Goal: Task Accomplishment & Management: Use online tool/utility

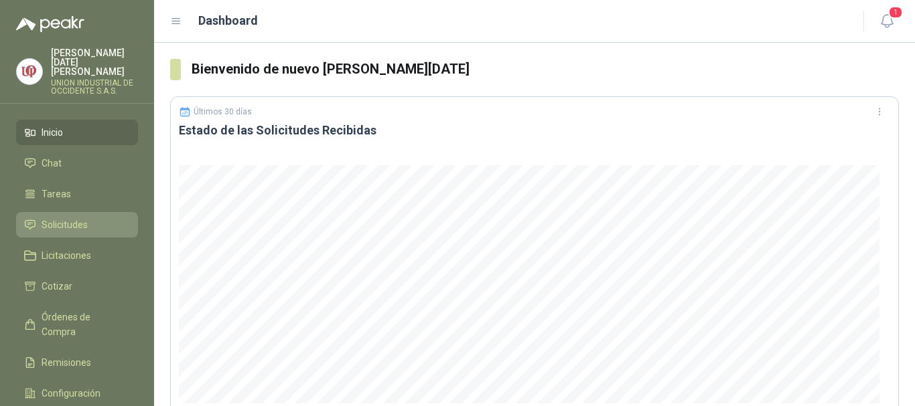
click at [58, 212] on link "Solicitudes" at bounding box center [77, 224] width 122 height 25
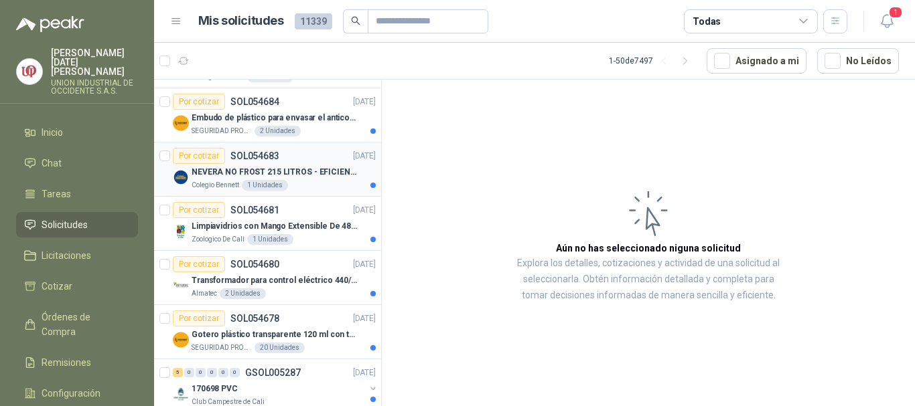
scroll to position [67, 0]
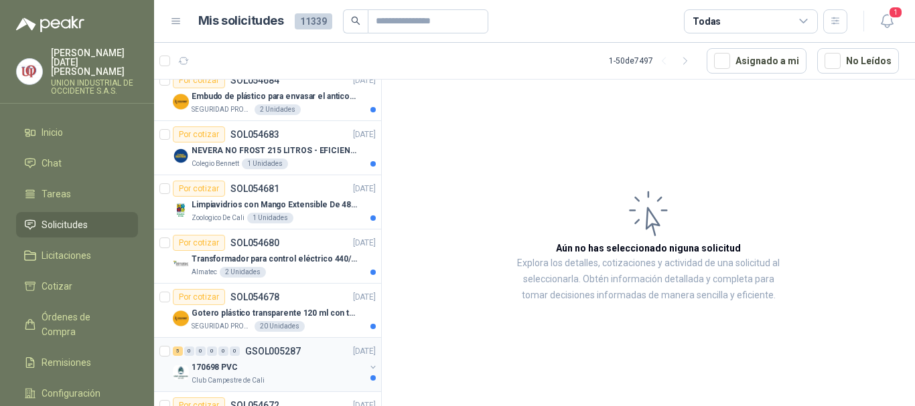
click at [222, 362] on p "170698 PVC" at bounding box center [214, 368] width 46 height 13
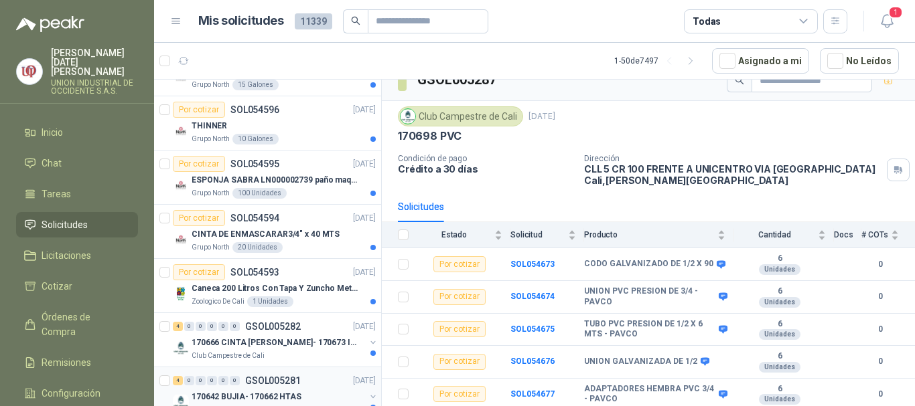
scroll to position [603, 0]
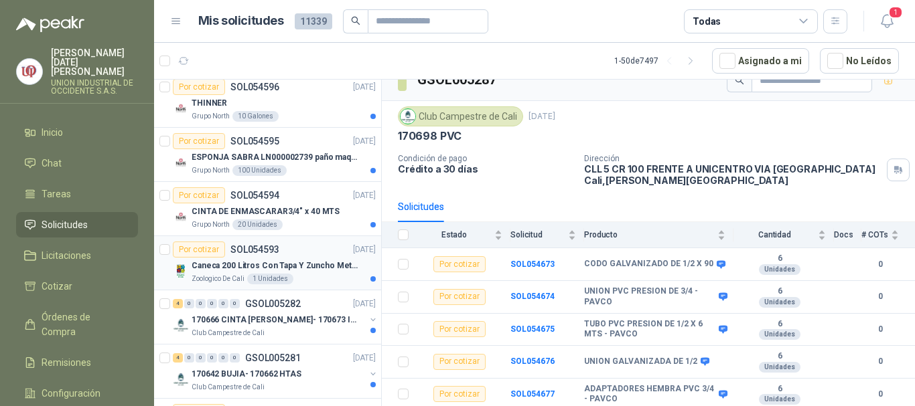
click at [228, 264] on p "Caneca 200 Litros Con Tapa Y Zuncho Metalico" at bounding box center [274, 266] width 167 height 13
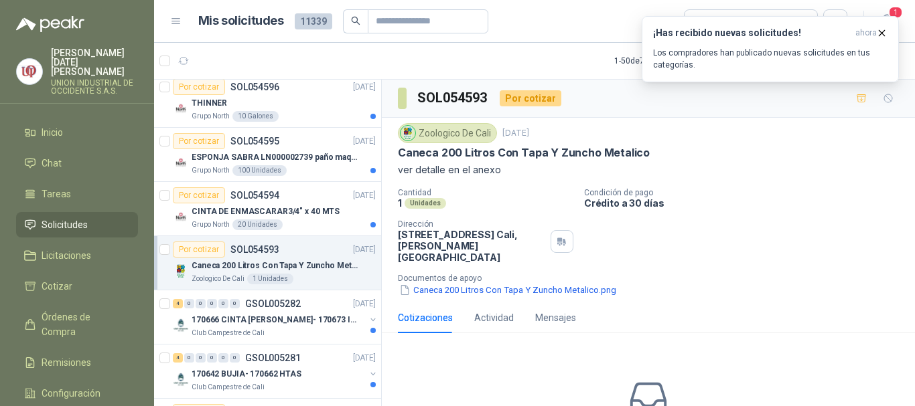
click at [215, 262] on p "Caneca 200 Litros Con Tapa Y Zuncho Metalico" at bounding box center [274, 266] width 167 height 13
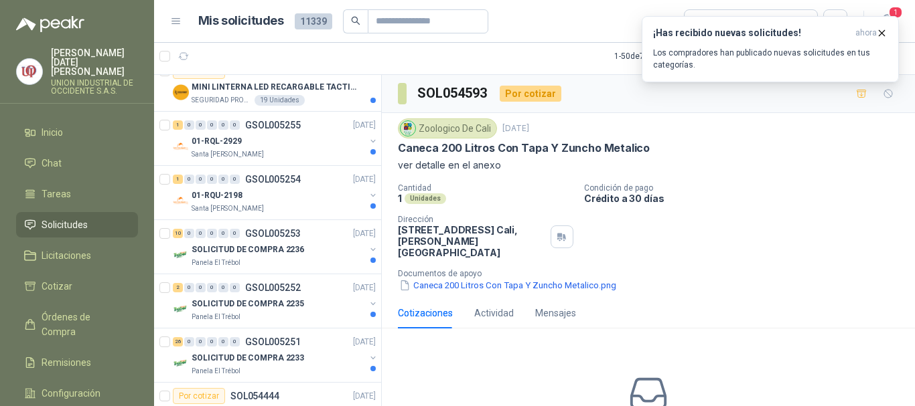
scroll to position [1540, 0]
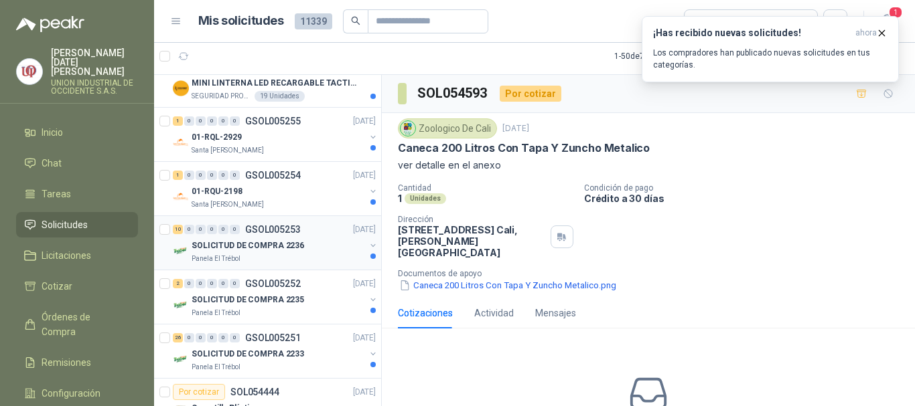
click at [242, 242] on p "SOLICITUD DE COMPRA 2236" at bounding box center [247, 246] width 112 height 13
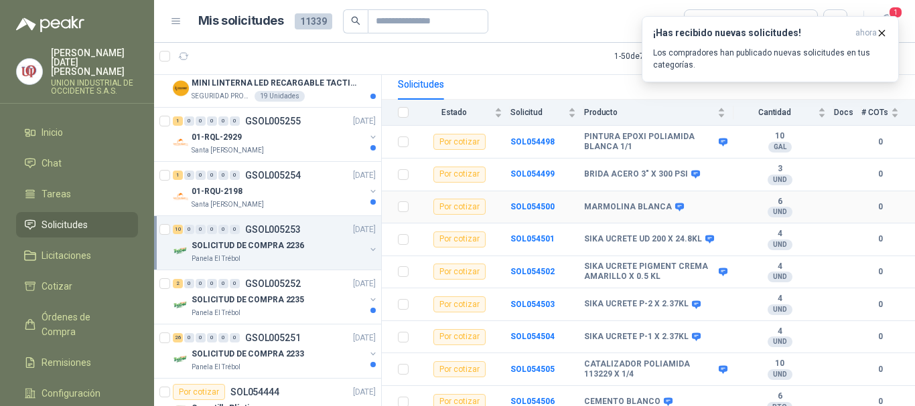
scroll to position [106, 0]
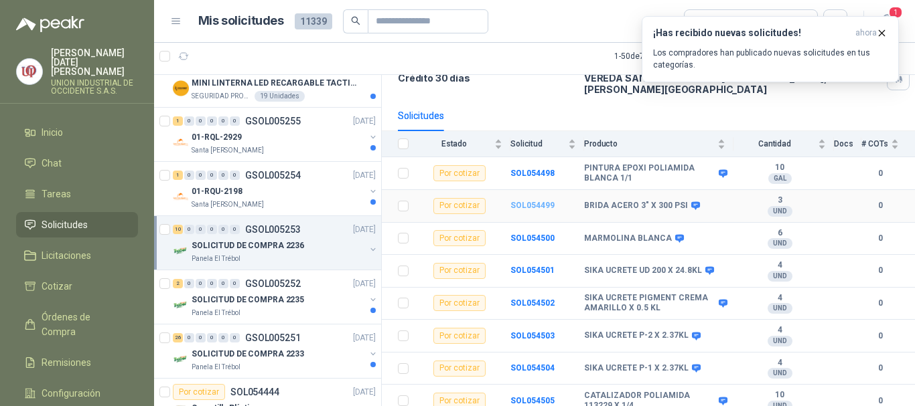
click at [533, 201] on b "SOL054499" at bounding box center [532, 205] width 44 height 9
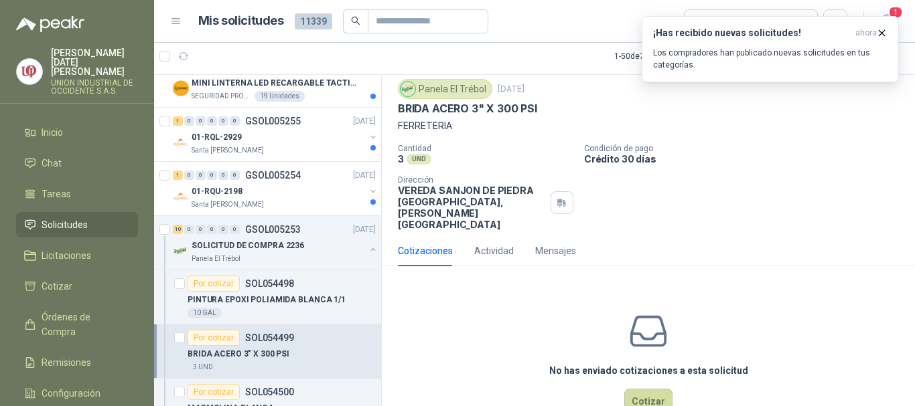
scroll to position [59, 0]
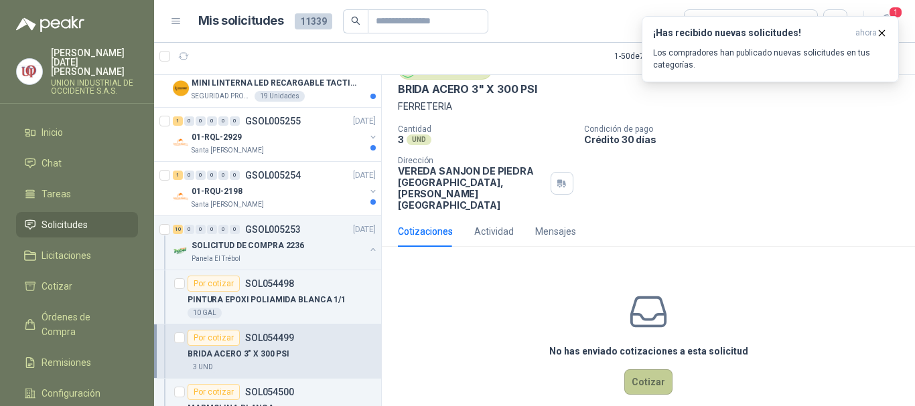
click at [638, 370] on button "Cotizar" at bounding box center [648, 382] width 48 height 25
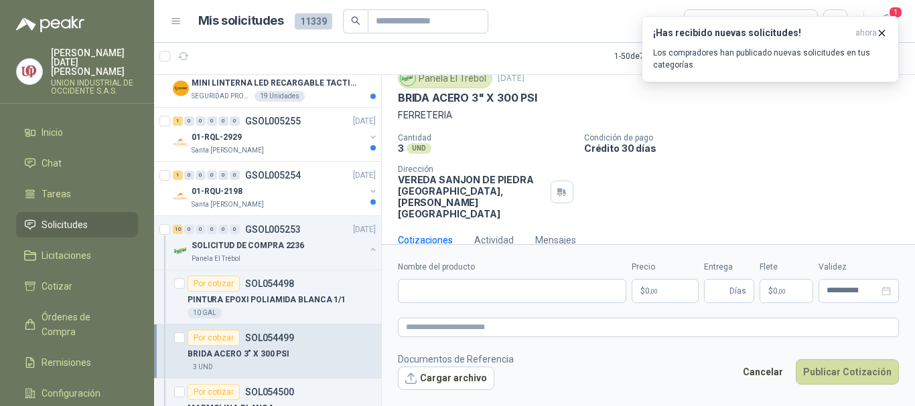
scroll to position [50, 0]
click at [422, 293] on input "Nombre del producto" at bounding box center [512, 291] width 228 height 24
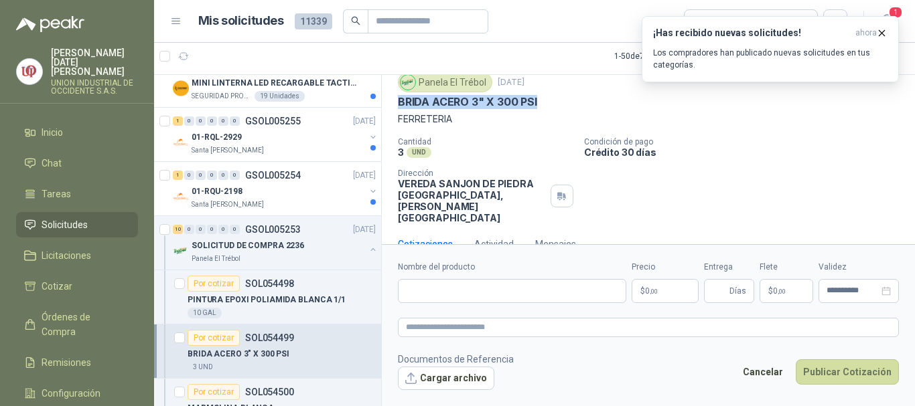
drag, startPoint x: 399, startPoint y: 97, endPoint x: 546, endPoint y: 104, distance: 146.8
click at [546, 104] on div "BRIDA ACERO 3" X 300 PSI" at bounding box center [648, 102] width 501 height 14
copy p "BRIDA ACERO 3" X 300 PSI"
click at [427, 281] on input "Nombre del producto" at bounding box center [512, 291] width 228 height 24
paste input "**********"
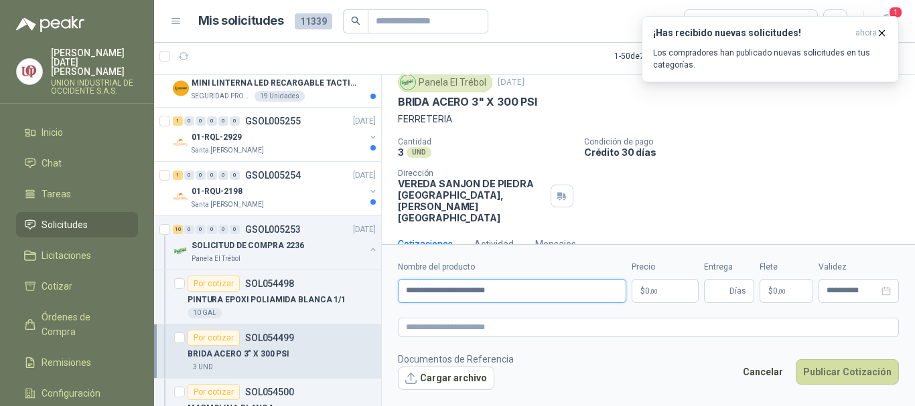
click at [456, 291] on input "**********" at bounding box center [512, 291] width 228 height 24
type input "**********"
click at [724, 290] on input "Entrega" at bounding box center [719, 291] width 15 height 23
type input "*"
click at [645, 291] on span "0 ,00" at bounding box center [651, 291] width 13 height 8
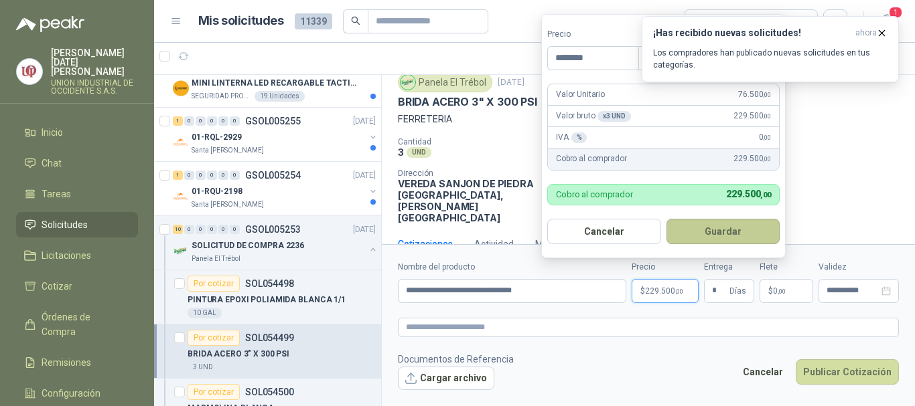
type input "********"
click at [718, 228] on button "Guardar" at bounding box center [723, 231] width 114 height 25
click at [881, 33] on icon "button" at bounding box center [881, 32] width 5 height 5
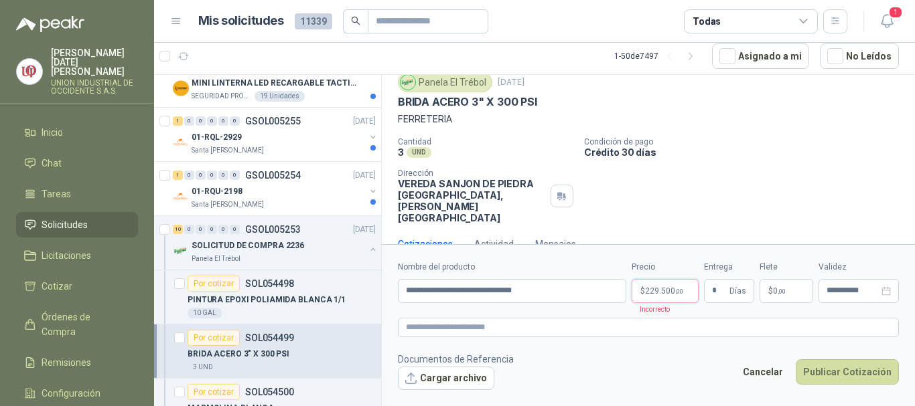
click at [651, 291] on span "229.500 ,00" at bounding box center [664, 291] width 38 height 8
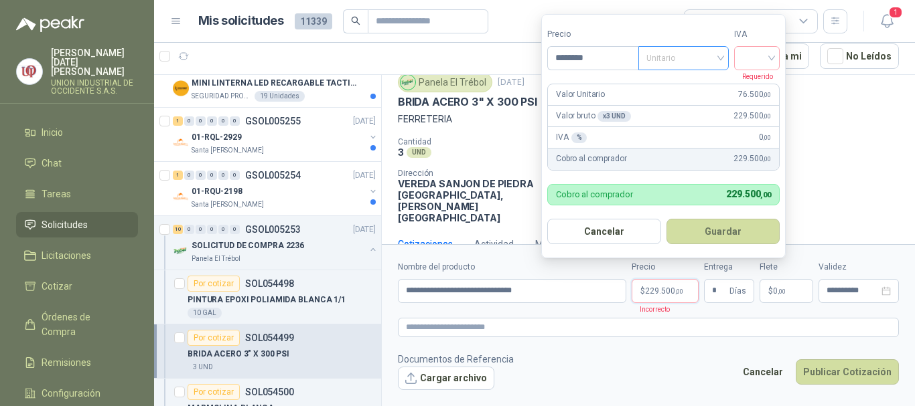
click at [724, 56] on div "Unitario" at bounding box center [683, 58] width 90 height 24
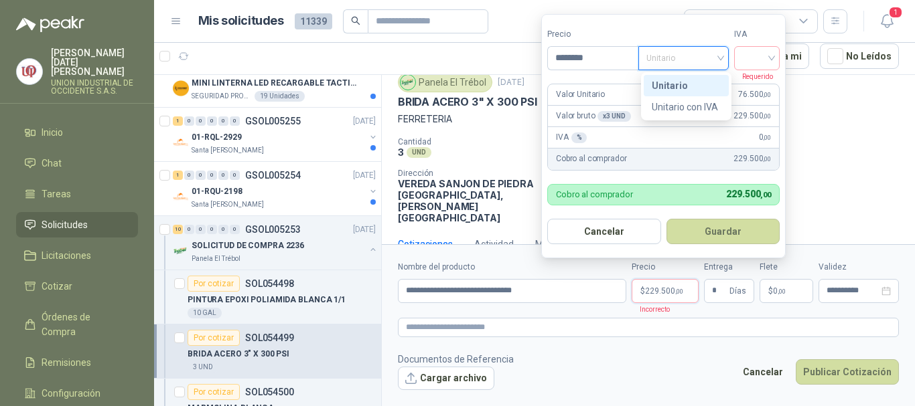
click at [687, 83] on div "Unitario" at bounding box center [685, 85] width 69 height 15
click at [778, 52] on div at bounding box center [757, 58] width 46 height 24
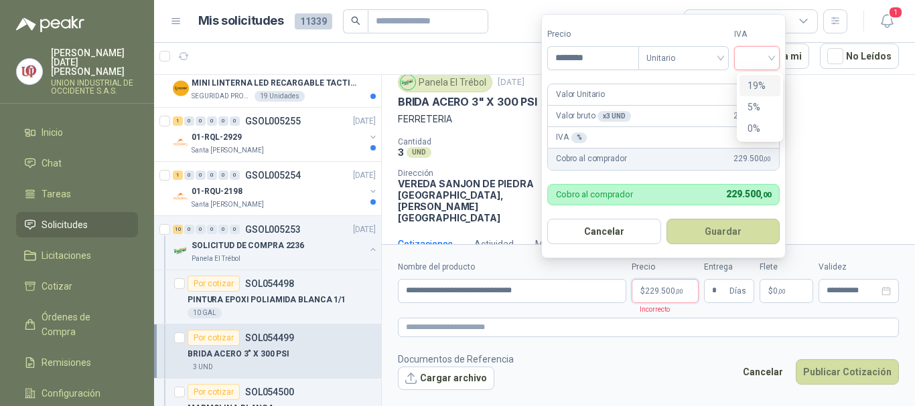
click at [757, 85] on div "19%" at bounding box center [759, 85] width 25 height 15
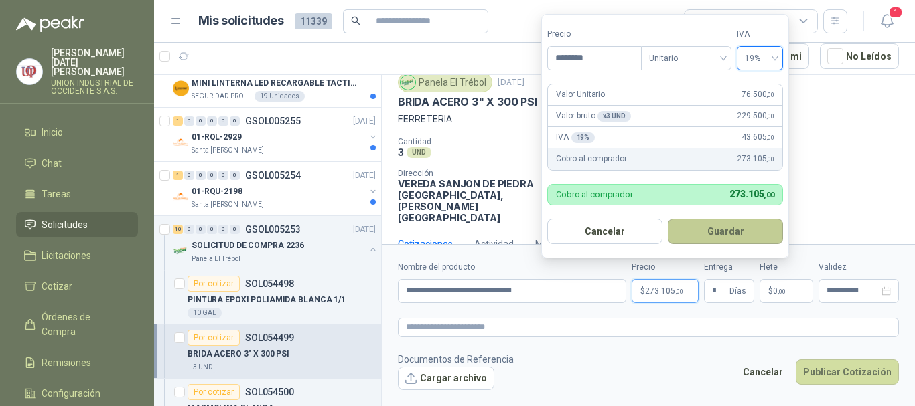
click at [728, 227] on button "Guardar" at bounding box center [725, 231] width 115 height 25
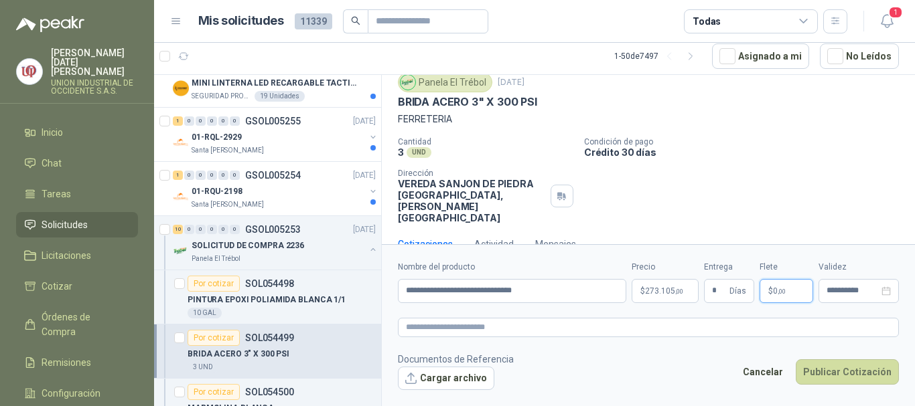
click at [796, 289] on p "$ 0 ,00" at bounding box center [786, 291] width 54 height 24
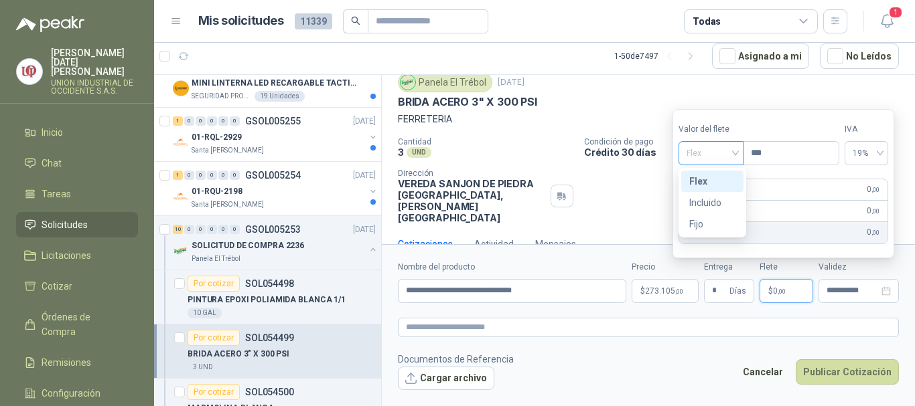
click at [735, 150] on span "Flex" at bounding box center [710, 153] width 49 height 20
click at [702, 200] on div "Incluido" at bounding box center [712, 203] width 46 height 15
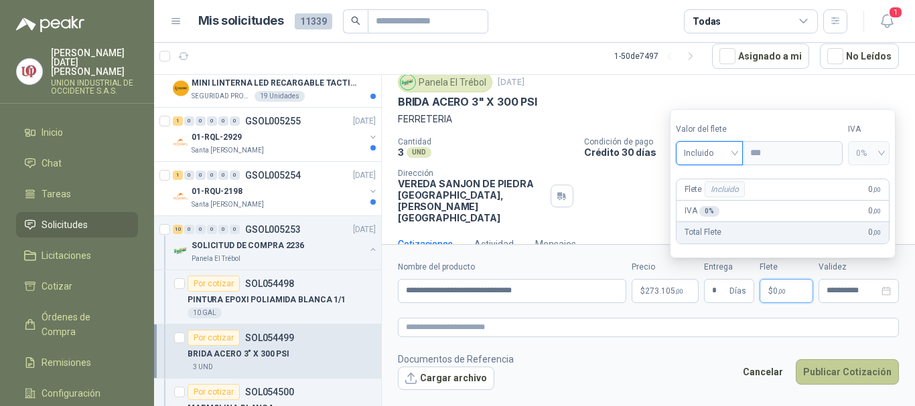
click at [852, 370] on button "Publicar Cotización" at bounding box center [846, 372] width 103 height 25
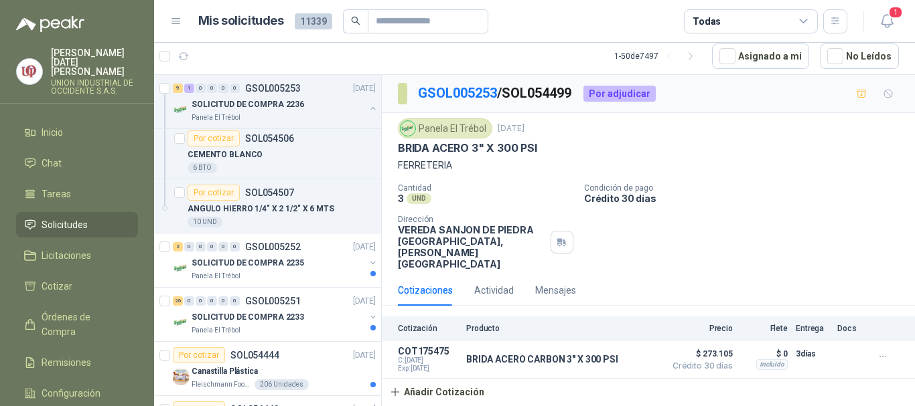
scroll to position [2143, 0]
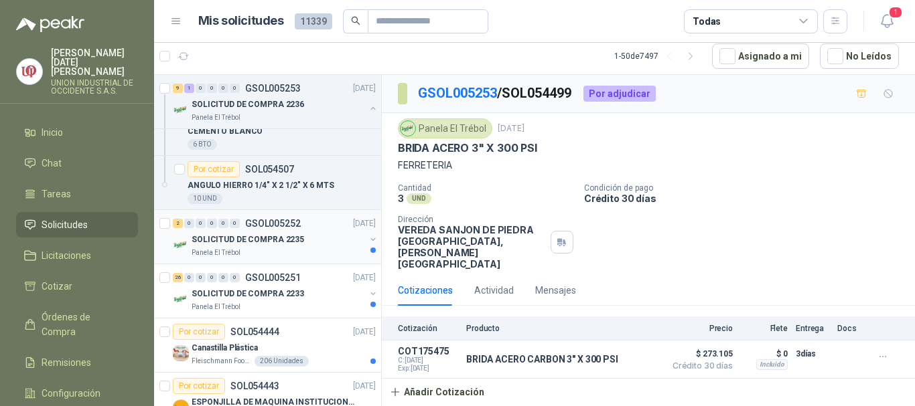
click at [222, 239] on p "SOLICITUD DE COMPRA 2235" at bounding box center [247, 240] width 112 height 13
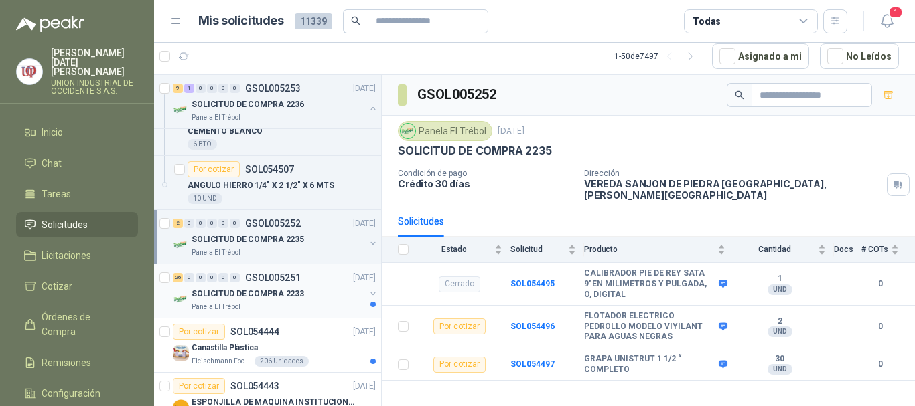
click at [216, 294] on p "SOLICITUD DE COMPRA 2233" at bounding box center [247, 294] width 112 height 13
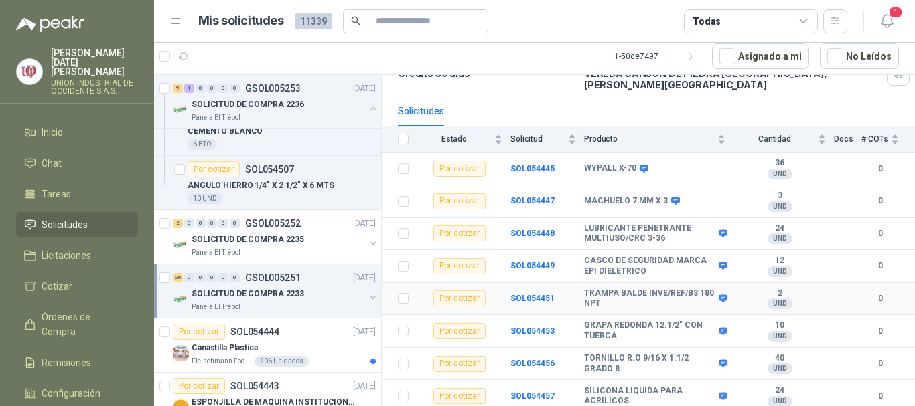
scroll to position [134, 0]
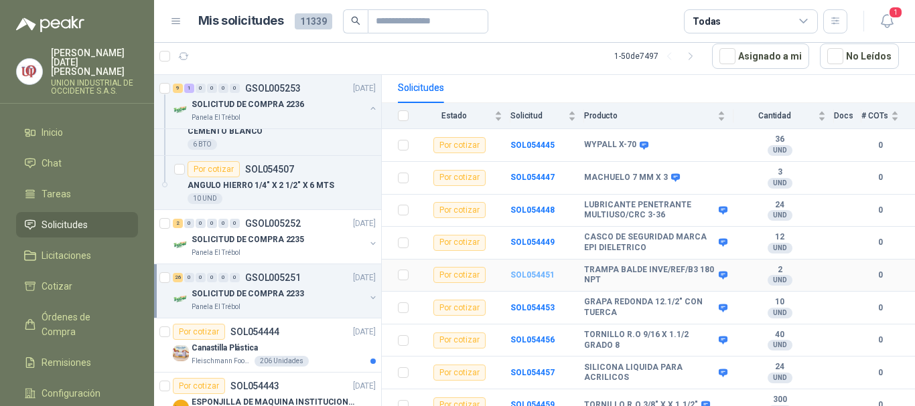
click at [540, 270] on b "SOL054451" at bounding box center [532, 274] width 44 height 9
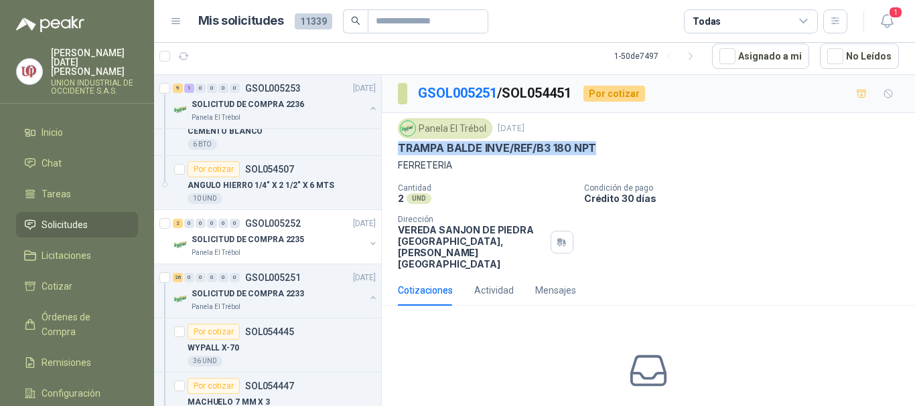
drag, startPoint x: 399, startPoint y: 143, endPoint x: 594, endPoint y: 145, distance: 194.8
click at [594, 145] on p "TRAMPA BALDE INVE/REF/B3 180 NPT" at bounding box center [497, 148] width 198 height 14
copy p "TRAMPA BALDE INVE/REF/B3 180 NPT"
click at [219, 299] on p "SOLICITUD DE COMPRA 2233" at bounding box center [247, 294] width 112 height 13
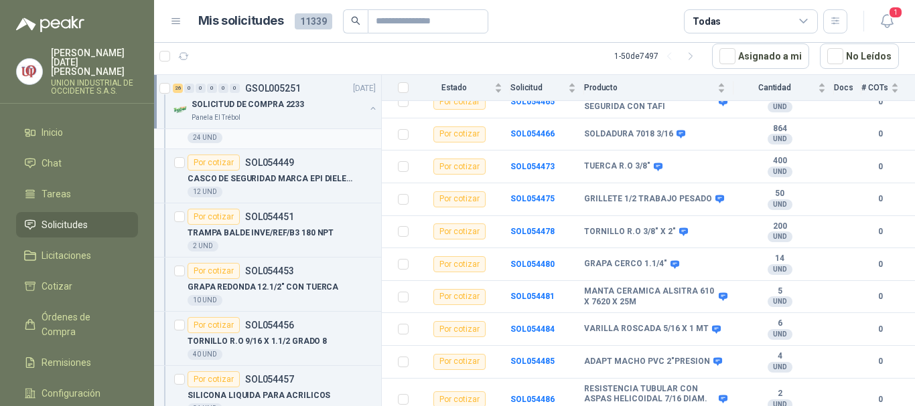
scroll to position [2477, 0]
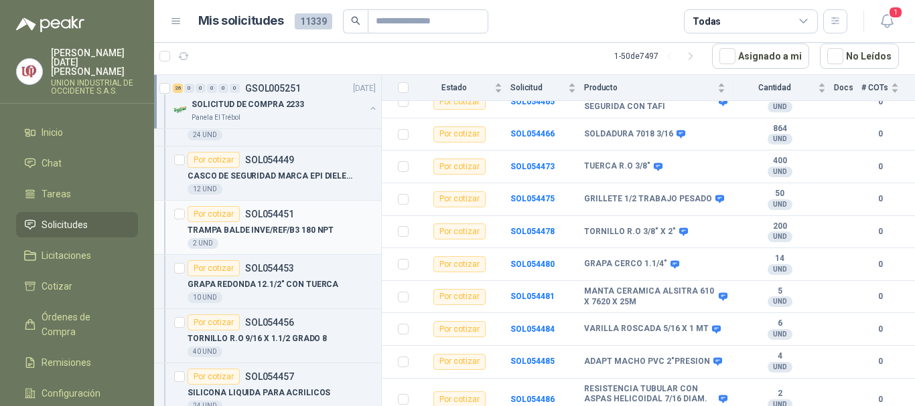
click at [260, 229] on p "TRAMPA BALDE INVE/REF/B3 180 NPT" at bounding box center [260, 230] width 146 height 13
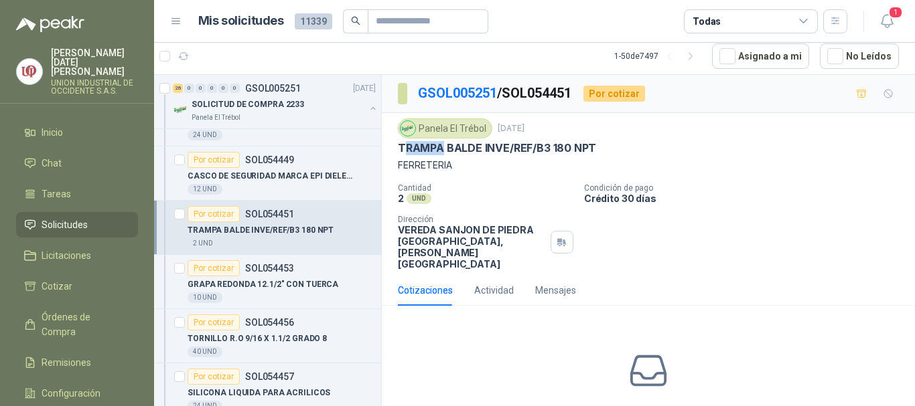
drag, startPoint x: 405, startPoint y: 147, endPoint x: 444, endPoint y: 155, distance: 39.8
click at [444, 155] on p "TRAMPA BALDE INVE/REF/B3 180 NPT" at bounding box center [497, 148] width 198 height 14
click at [477, 187] on p "Cantidad" at bounding box center [485, 187] width 175 height 9
drag, startPoint x: 398, startPoint y: 153, endPoint x: 595, endPoint y: 153, distance: 196.2
click at [595, 153] on div "TRAMPA BALDE INVE/REF/B3 180 NPT" at bounding box center [648, 148] width 501 height 14
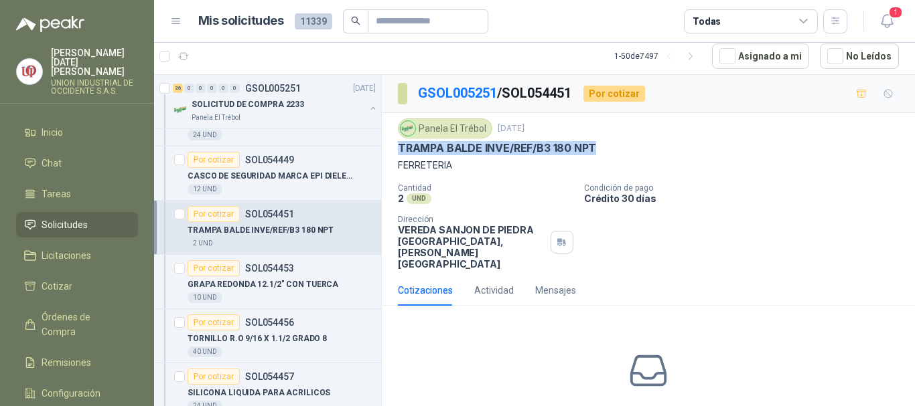
copy p "TRAMPA BALDE INVE/REF/B3 180 NPT"
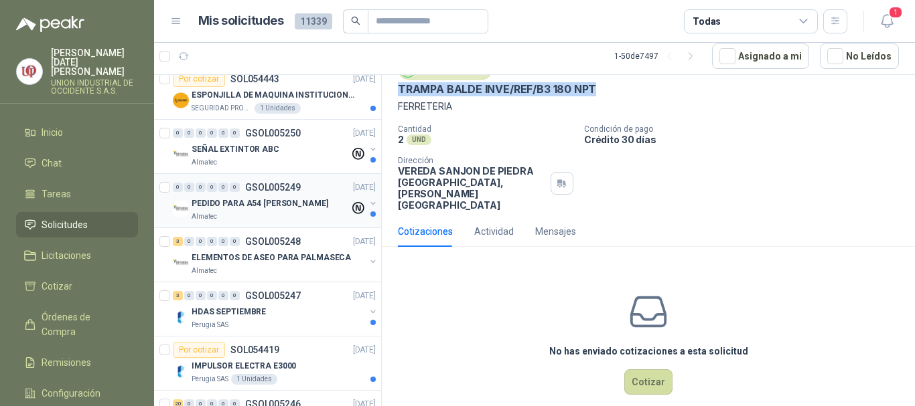
scroll to position [3883, 0]
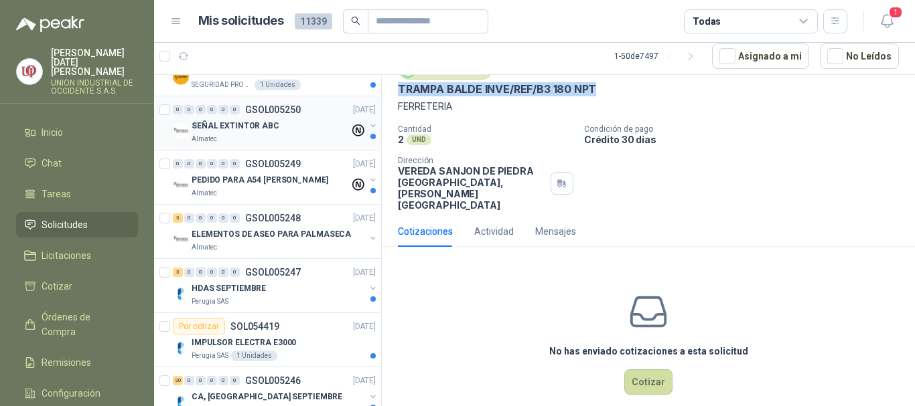
click at [208, 126] on p "SEÑAL EXTINTOR ABC" at bounding box center [235, 126] width 88 height 13
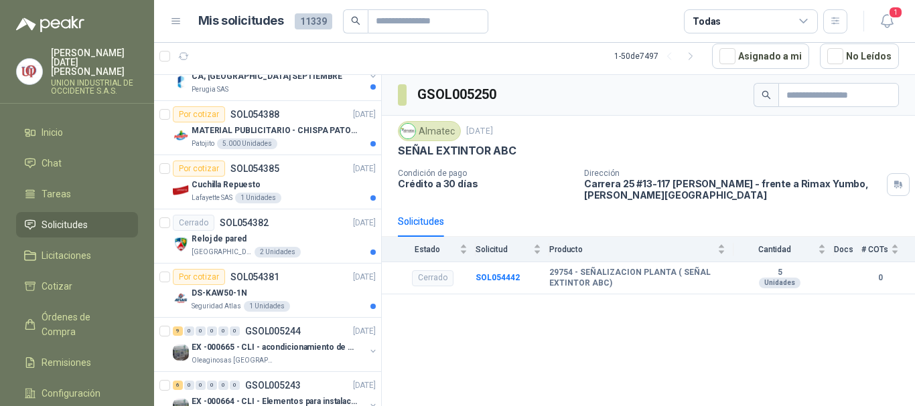
scroll to position [4218, 0]
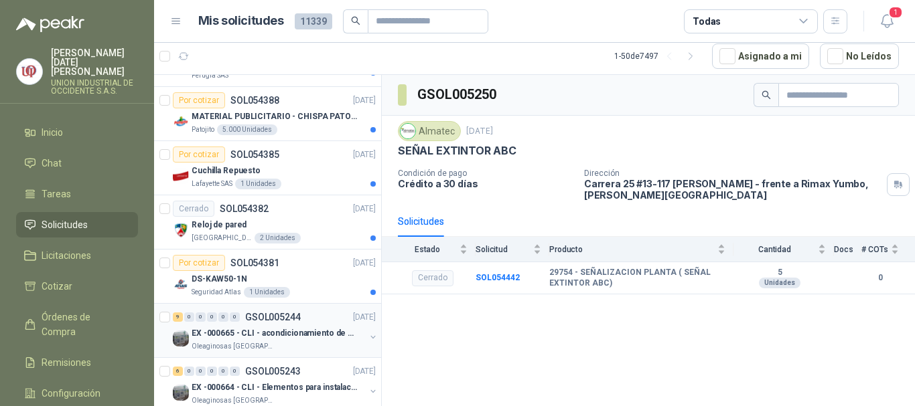
click at [228, 335] on p "EX -000665 - CLI - acondicionamiento de caja para" at bounding box center [274, 333] width 167 height 13
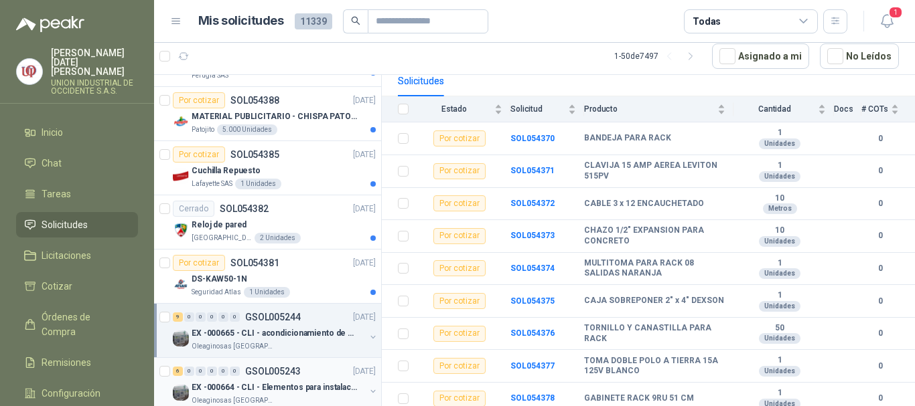
scroll to position [4285, 0]
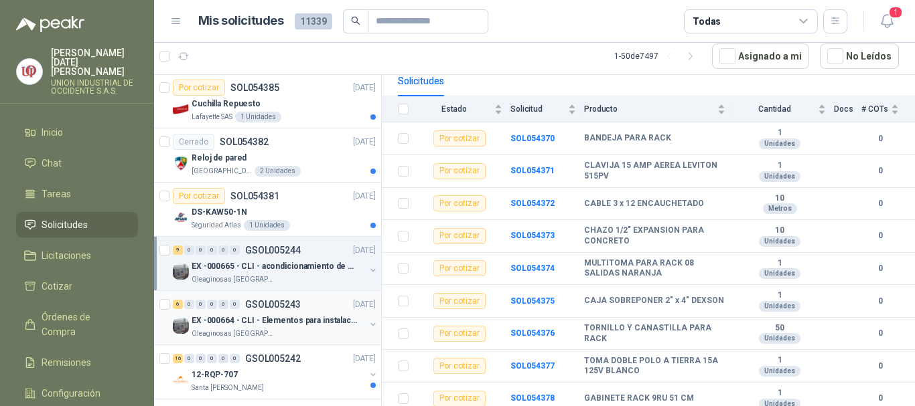
click at [311, 307] on div "6 0 0 0 0 0 GSOL005243 [DATE]" at bounding box center [276, 305] width 206 height 16
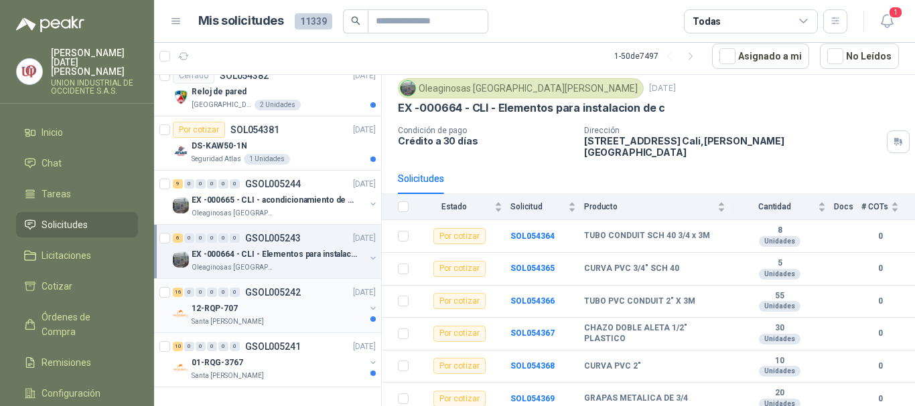
scroll to position [4362, 0]
click at [65, 218] on span "Solicitudes" at bounding box center [65, 225] width 46 height 15
